Goal: Task Accomplishment & Management: Complete application form

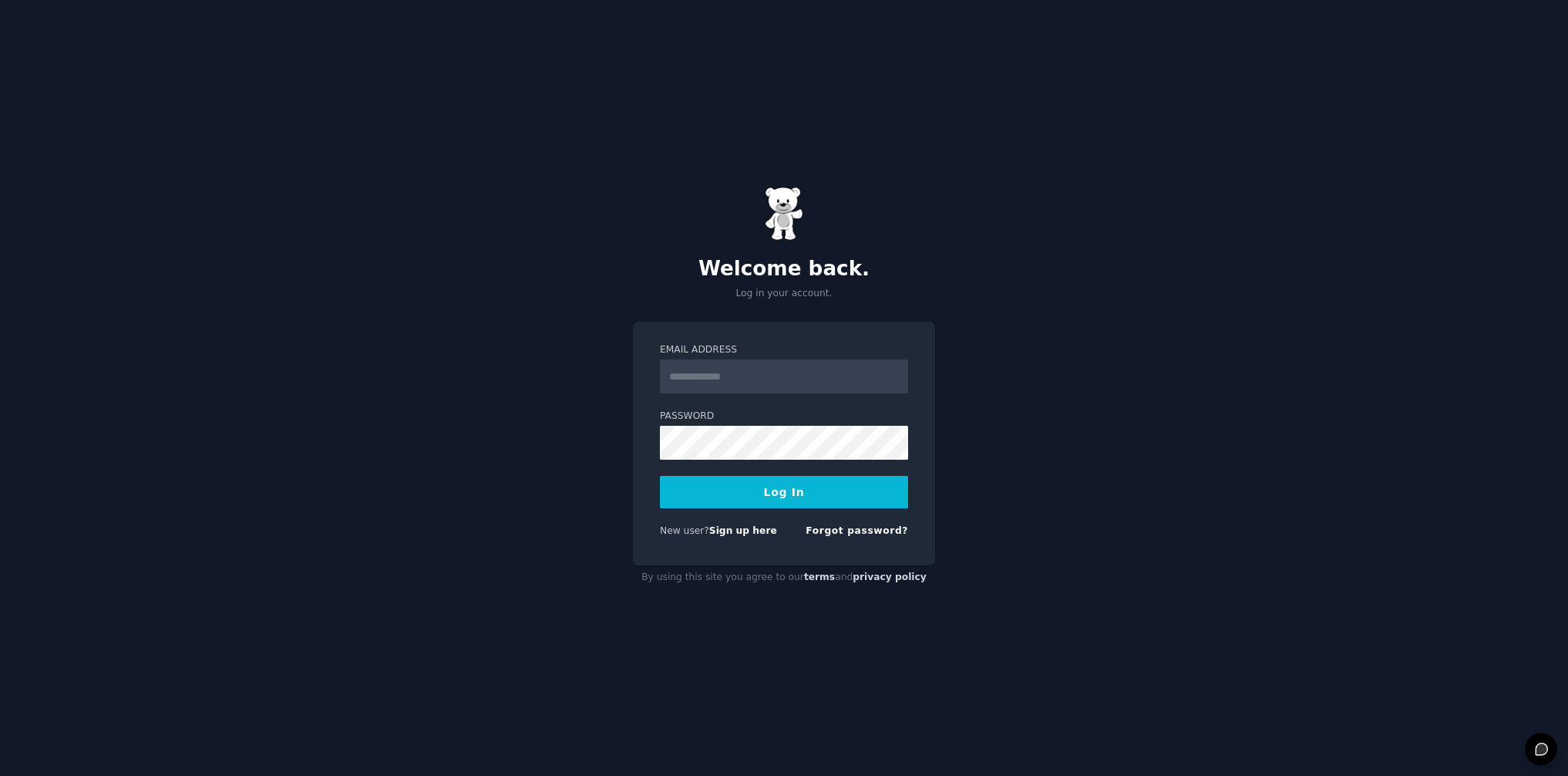
click at [779, 373] on input "Email Address" at bounding box center [784, 375] width 249 height 34
type input "**********"
click at [885, 530] on link "Forgot password?" at bounding box center [856, 530] width 103 height 11
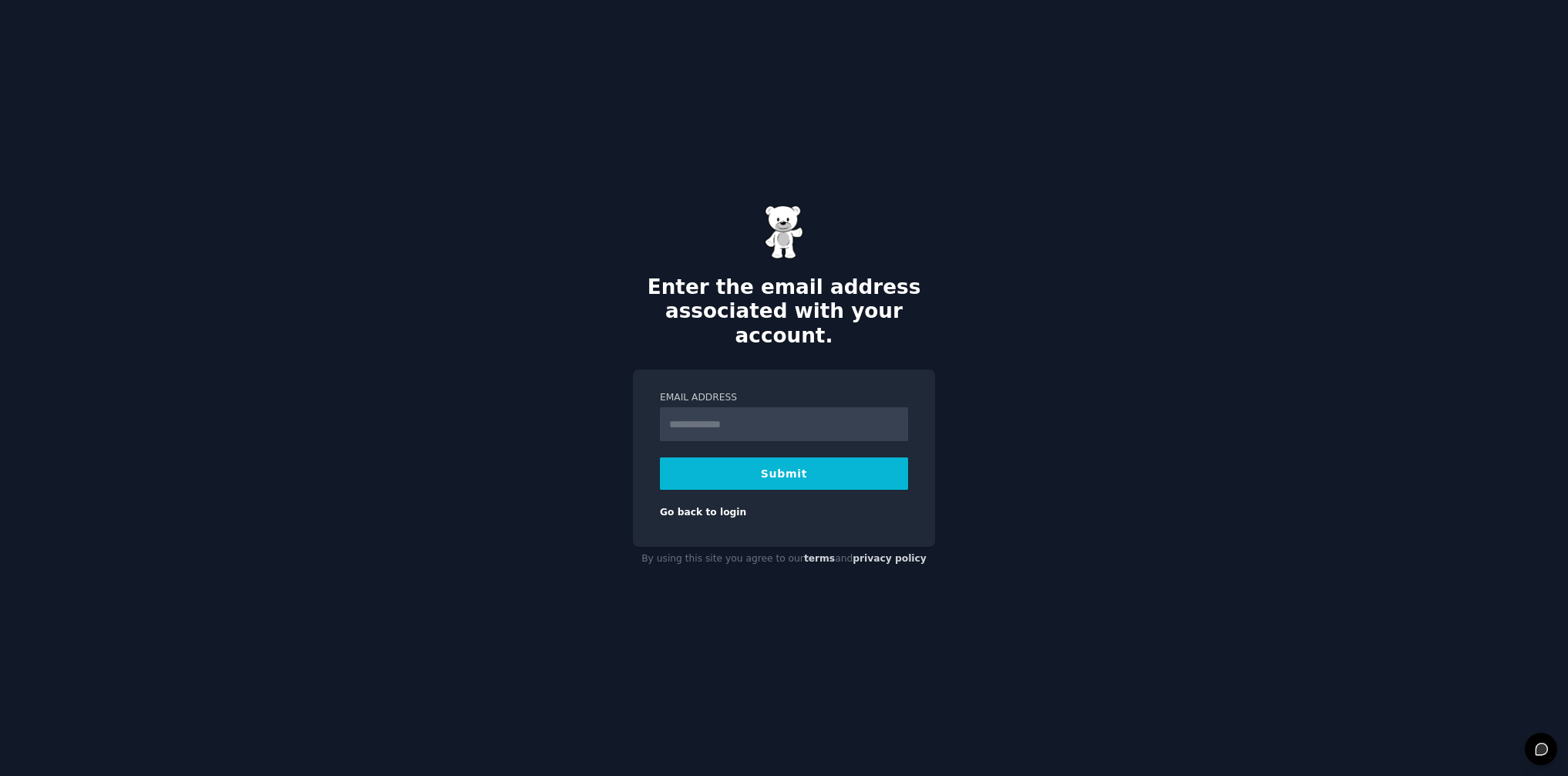
click at [747, 407] on input "Email Address" at bounding box center [784, 424] width 249 height 34
type input "**********"
click at [702, 458] on button "Submit" at bounding box center [784, 474] width 249 height 33
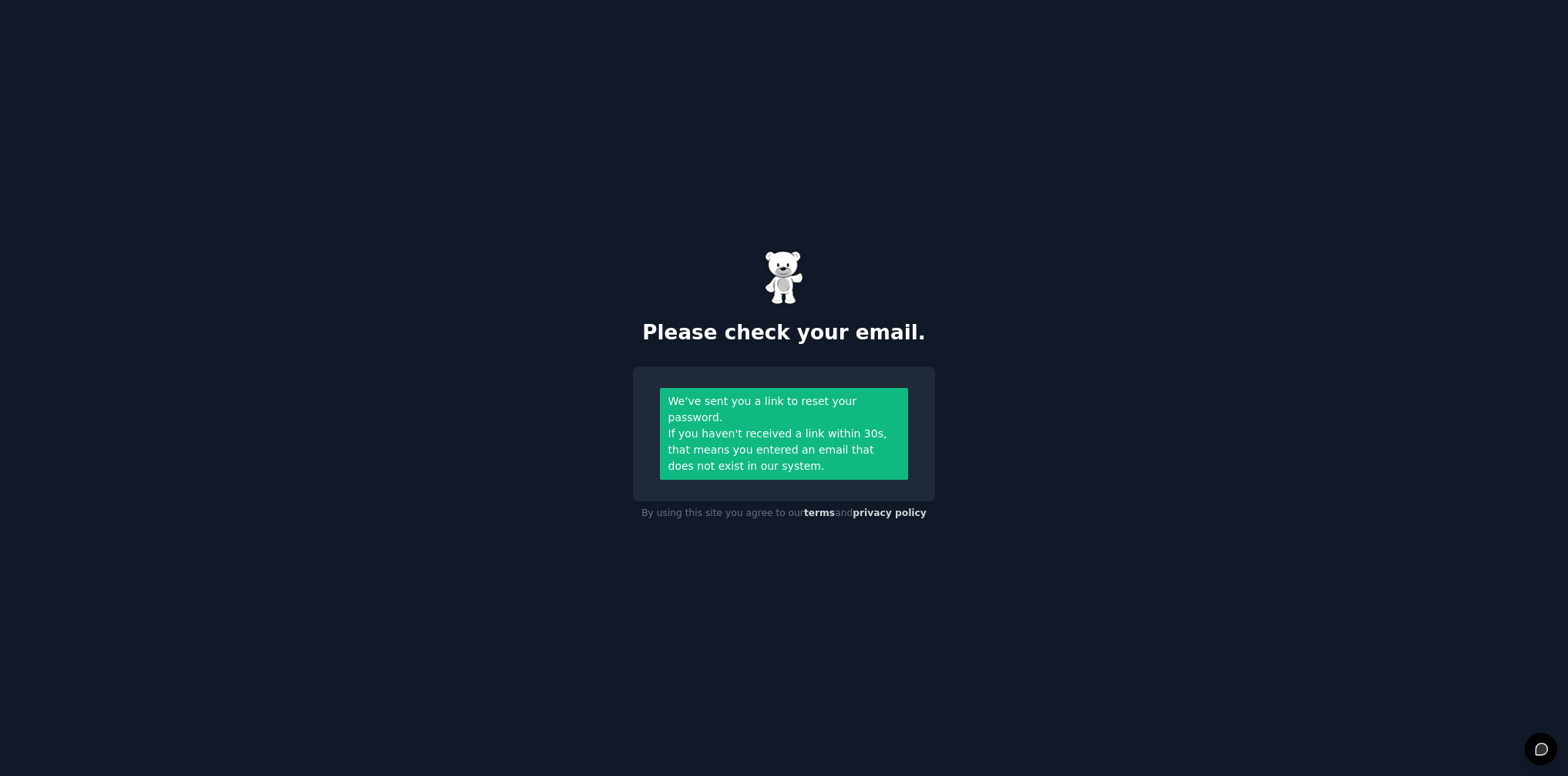
click at [1068, 428] on div "Please check your email. We’ve sent you a link to reset your password. If you h…" at bounding box center [784, 388] width 1568 height 776
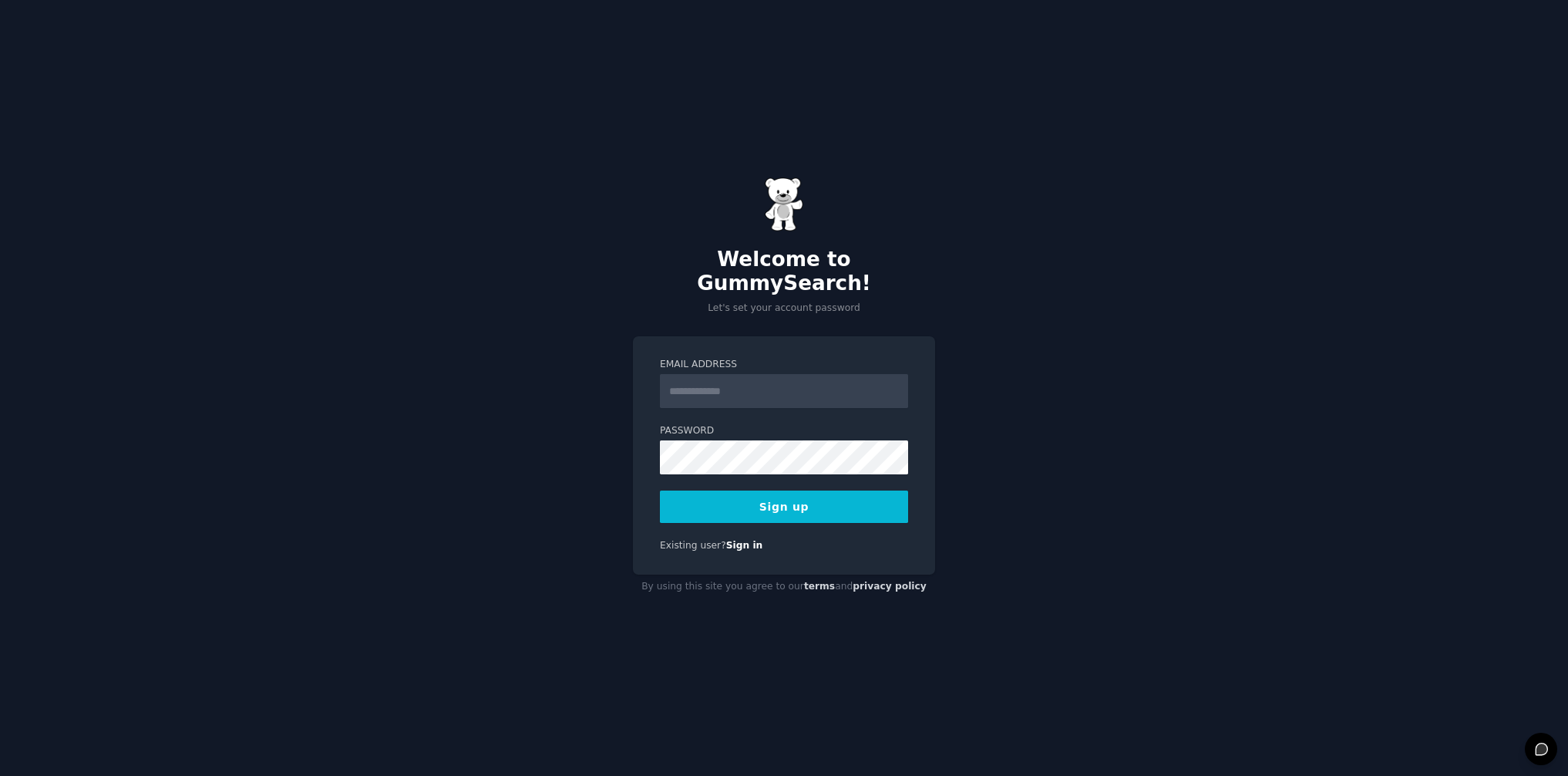
click at [711, 377] on input "Email Address" at bounding box center [784, 390] width 249 height 34
type input "**********"
click at [744, 499] on button "Sign up" at bounding box center [784, 507] width 249 height 33
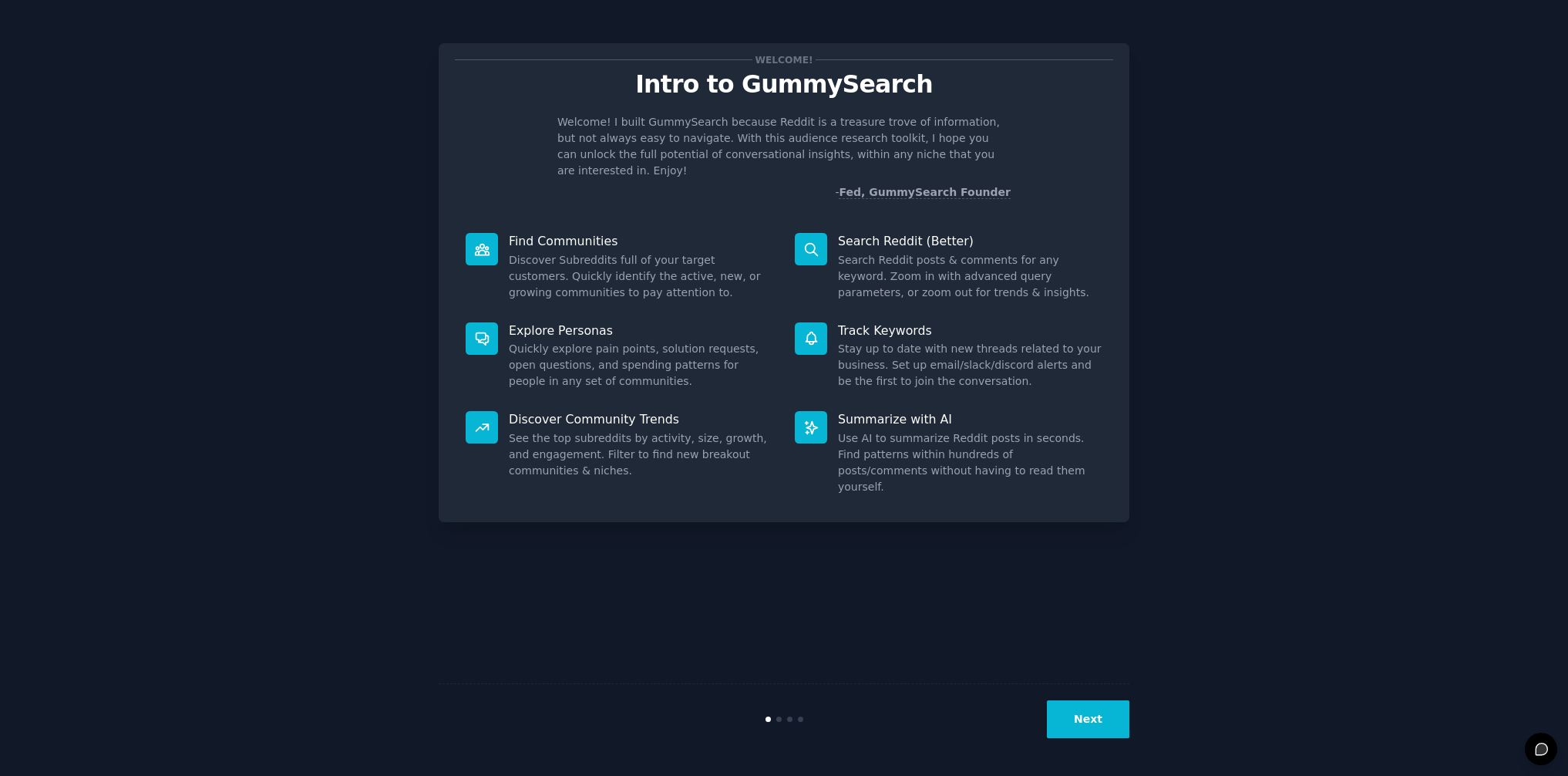
click at [1095, 719] on button "Next" at bounding box center [1088, 719] width 83 height 38
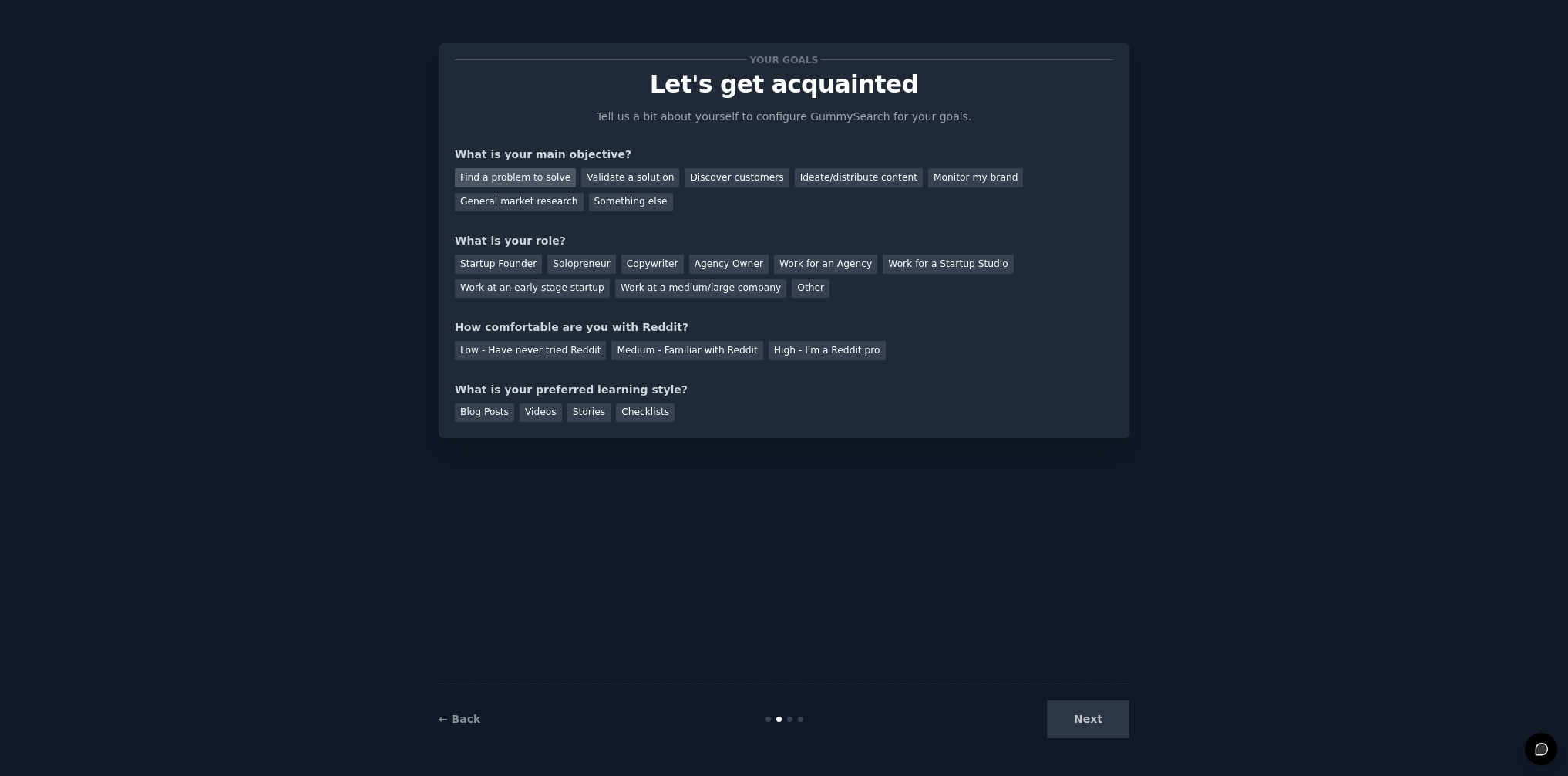
click at [481, 176] on div "Find a problem to solve" at bounding box center [515, 178] width 121 height 19
click at [582, 262] on div "Solopreneur" at bounding box center [581, 264] width 68 height 19
click at [538, 345] on div "Low - Have never tried Reddit" at bounding box center [530, 350] width 151 height 19
click at [634, 407] on div "Checklists" at bounding box center [645, 413] width 59 height 19
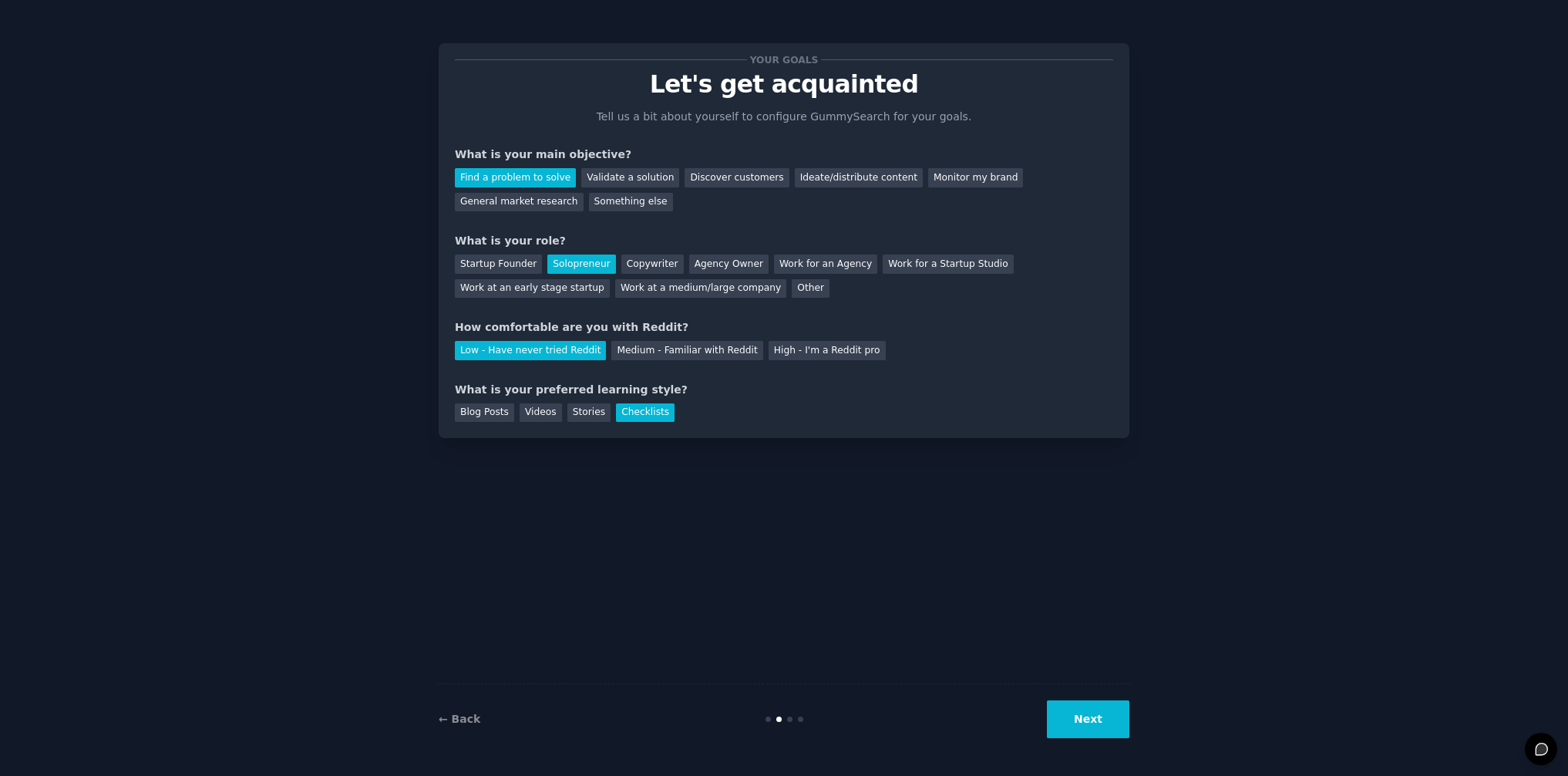
click at [1086, 722] on button "Next" at bounding box center [1088, 719] width 83 height 38
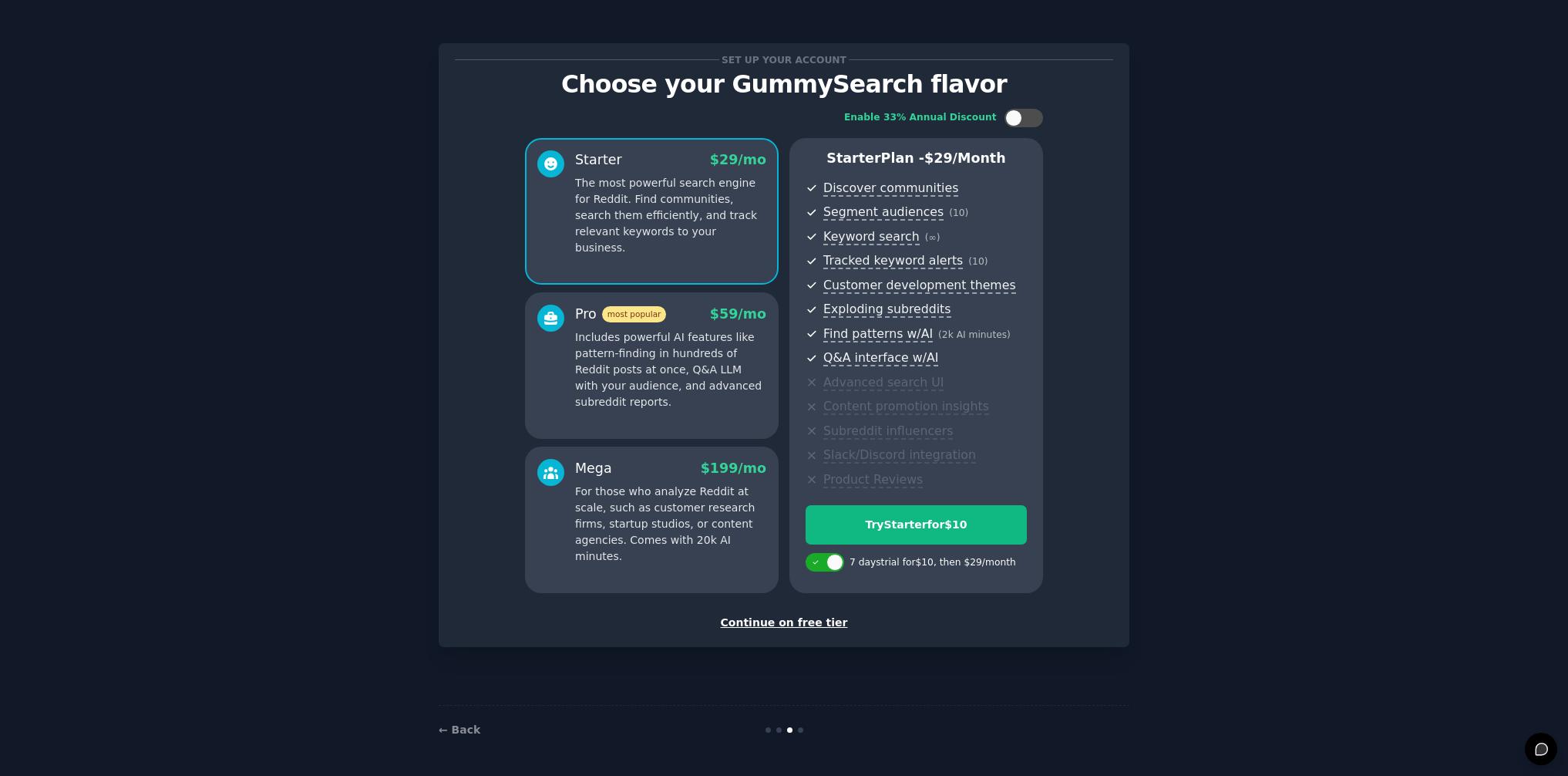
click at [798, 623] on div "Continue on free tier" at bounding box center [784, 622] width 658 height 16
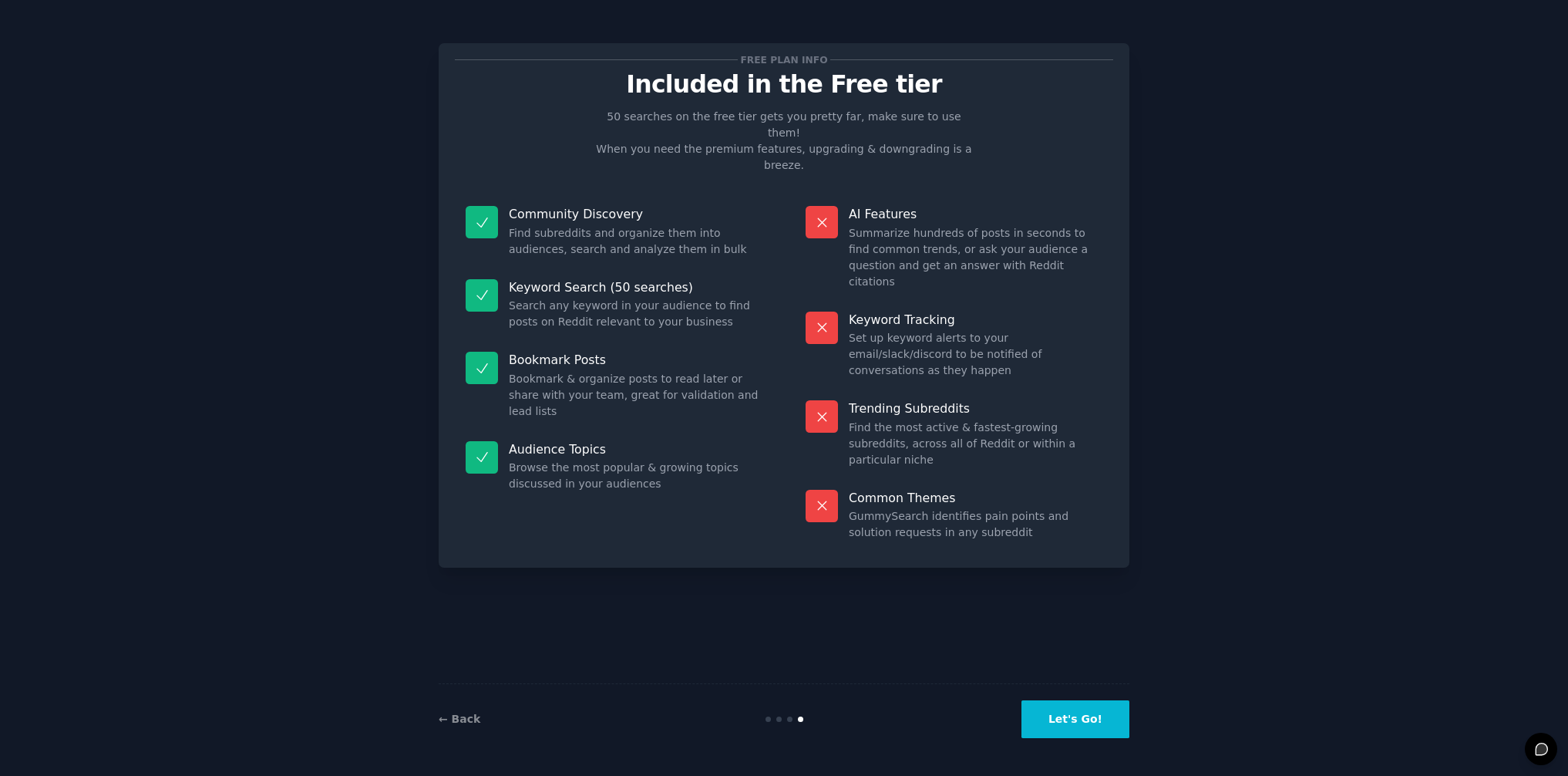
click at [1094, 721] on button "Let's Go!" at bounding box center [1075, 719] width 108 height 38
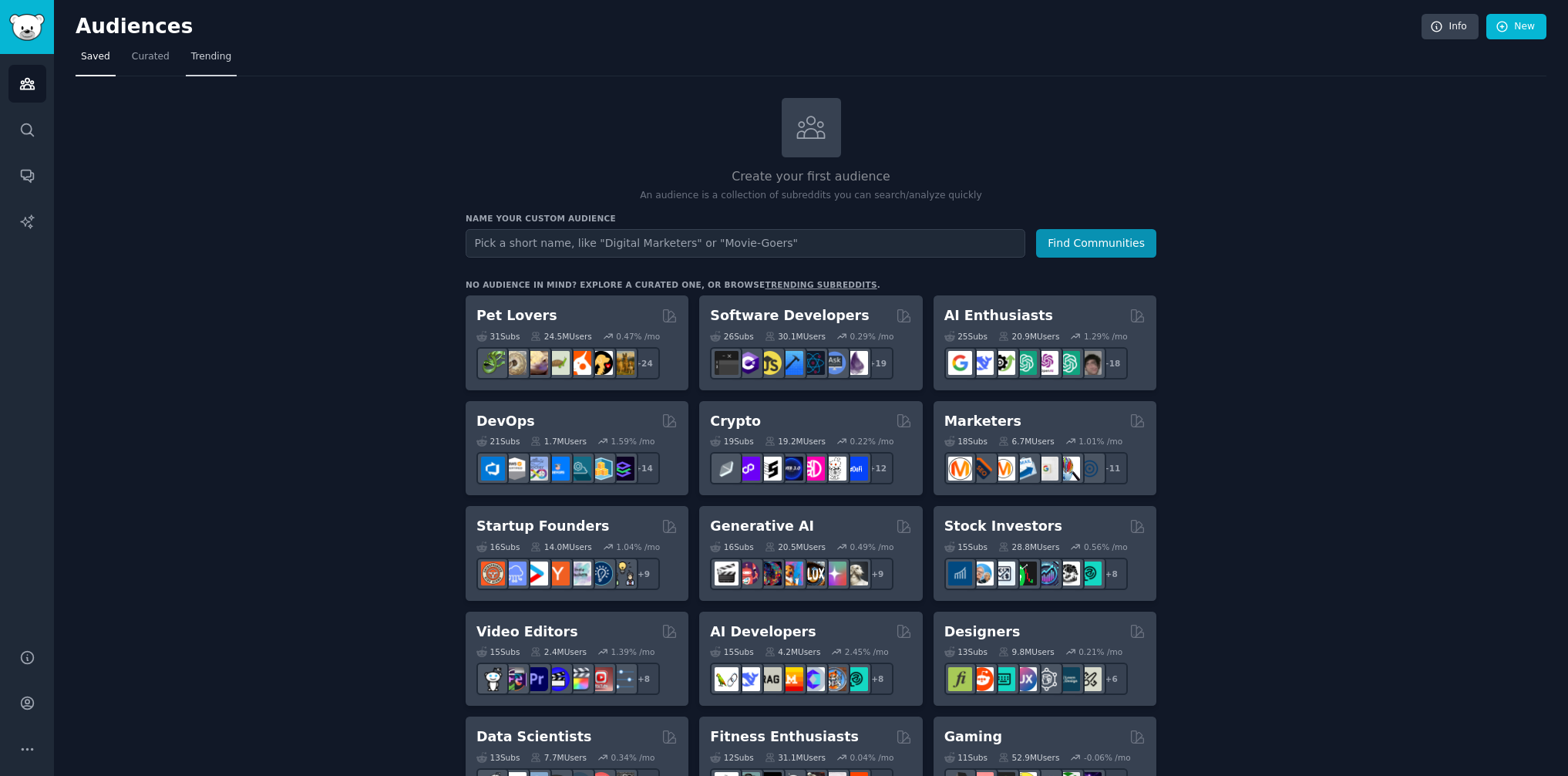
click at [210, 50] on span "Trending" at bounding box center [211, 57] width 40 height 14
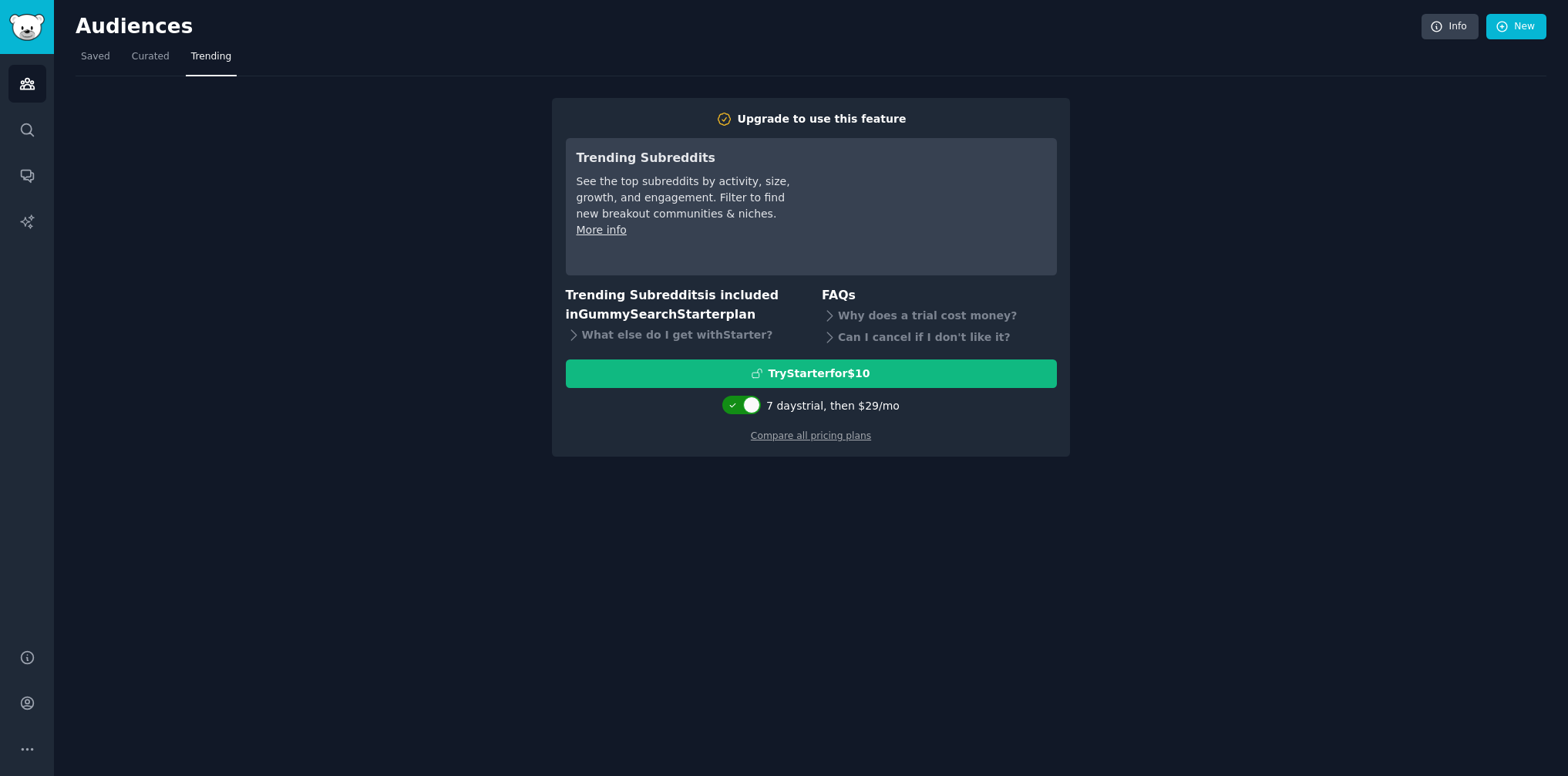
click at [753, 404] on div at bounding box center [752, 405] width 17 height 17
click at [740, 404] on div at bounding box center [734, 405] width 17 height 17
checkbox input "true"
